Goal: Information Seeking & Learning: Find specific page/section

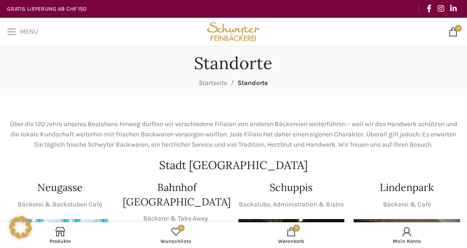
click at [15, 32] on span "Open mobile menu" at bounding box center [11, 31] width 9 height 9
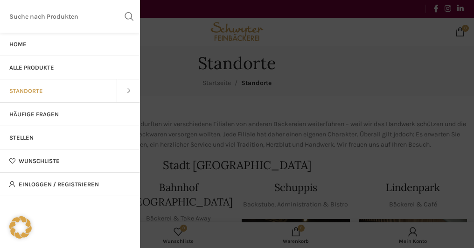
click at [48, 66] on span "Alle Produkte" at bounding box center [31, 67] width 45 height 7
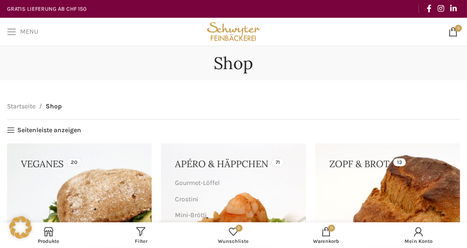
click at [10, 29] on span "Open mobile menu" at bounding box center [11, 31] width 9 height 9
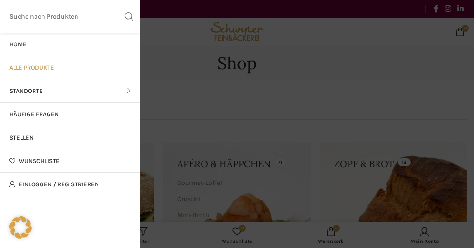
click at [39, 90] on span "Standorte" at bounding box center [26, 90] width 34 height 7
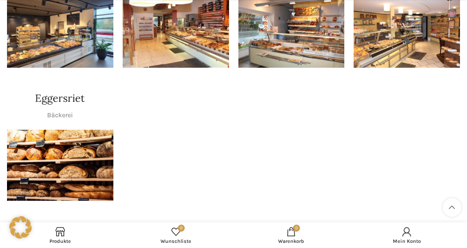
scroll to position [841, 0]
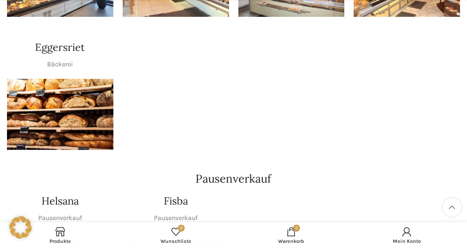
click at [61, 109] on img "1 / 1" at bounding box center [60, 114] width 106 height 71
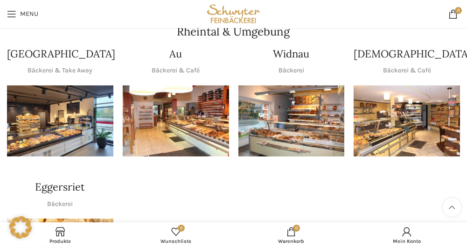
scroll to position [701, 0]
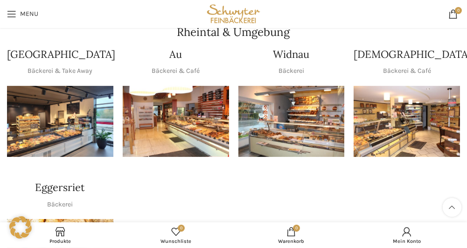
click at [302, 89] on img "1 / 1" at bounding box center [292, 121] width 106 height 71
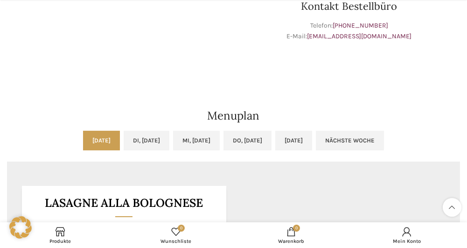
scroll to position [327, 0]
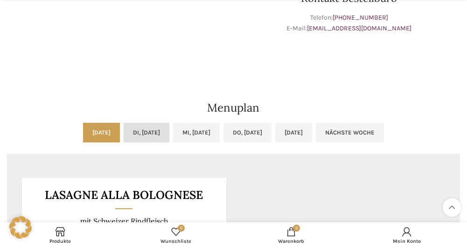
click at [127, 128] on link "Di, [DATE]" at bounding box center [147, 133] width 46 height 20
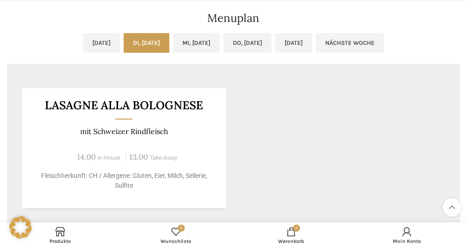
scroll to position [420, 0]
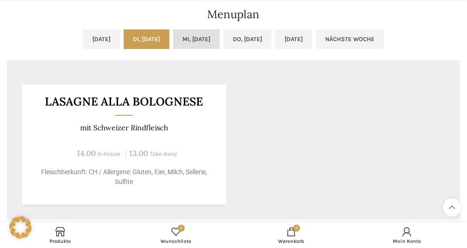
click at [188, 37] on link "Mi, [DATE]" at bounding box center [196, 39] width 47 height 20
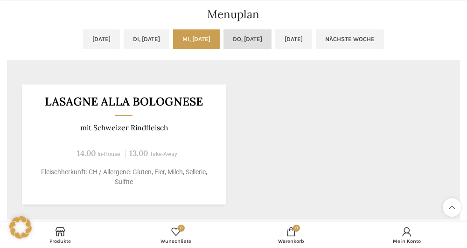
click at [263, 40] on link "Do, [DATE]" at bounding box center [248, 39] width 48 height 20
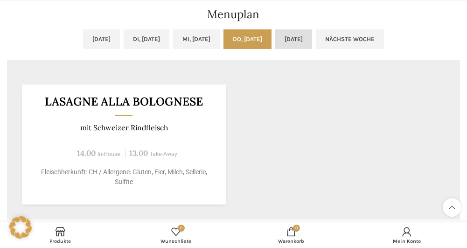
click at [308, 38] on link "[DATE]" at bounding box center [294, 39] width 37 height 20
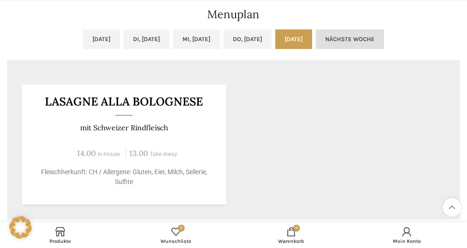
click at [378, 32] on link "Nächste Woche" at bounding box center [350, 39] width 68 height 20
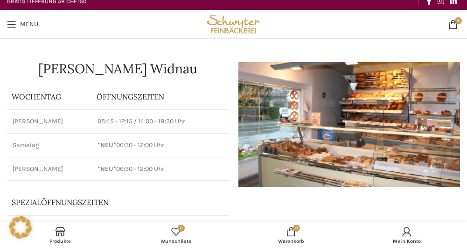
scroll to position [0, 0]
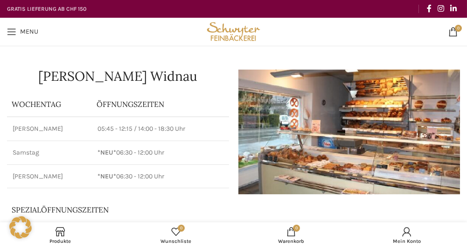
click at [243, 36] on img "Site logo" at bounding box center [233, 32] width 57 height 28
